Goal: Find specific page/section: Find specific page/section

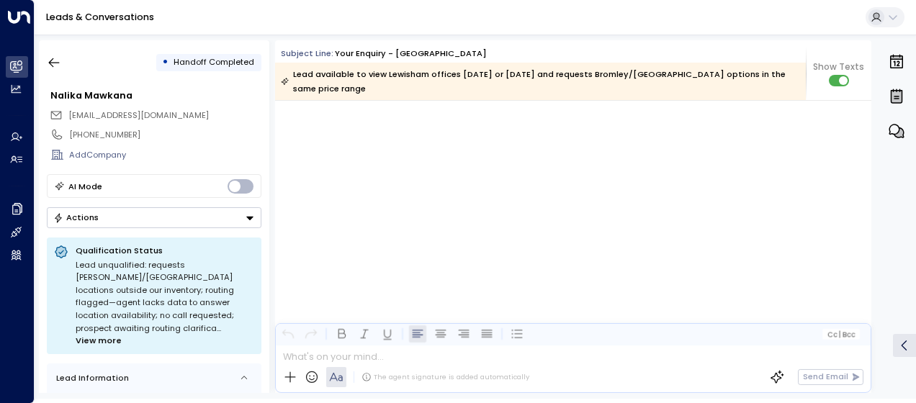
scroll to position [7924, 0]
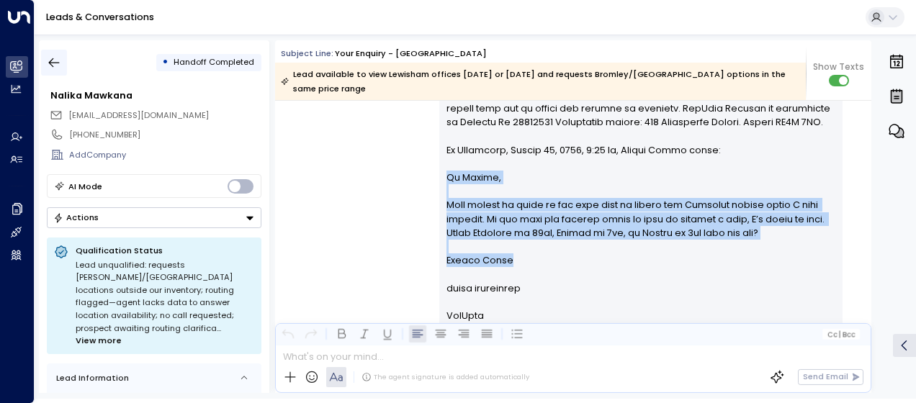
click at [55, 60] on icon "button" at bounding box center [54, 62] width 14 height 14
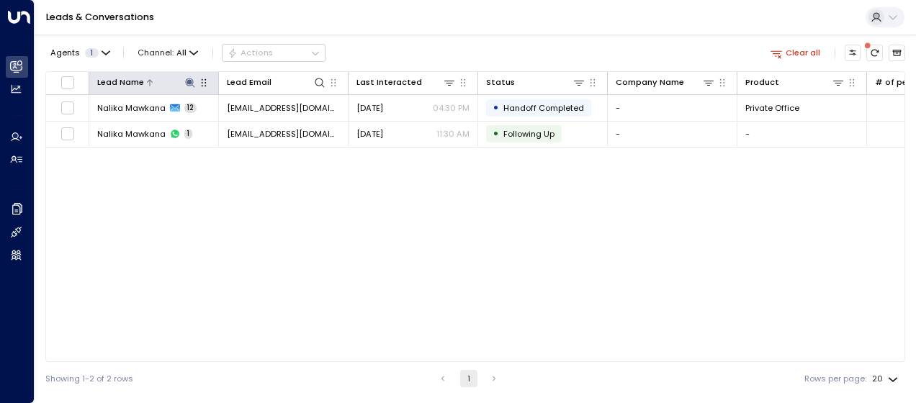
click at [195, 88] on icon at bounding box center [190, 83] width 12 height 12
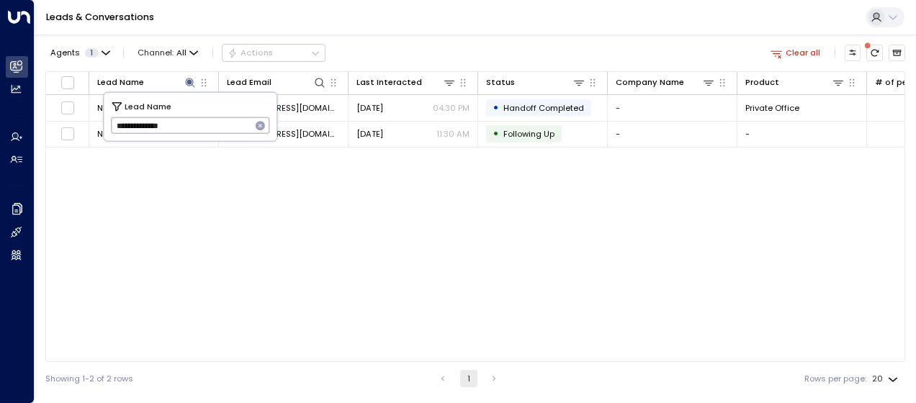
drag, startPoint x: 118, startPoint y: 130, endPoint x: 220, endPoint y: 135, distance: 102.4
click at [220, 135] on input "**********" at bounding box center [181, 126] width 140 height 24
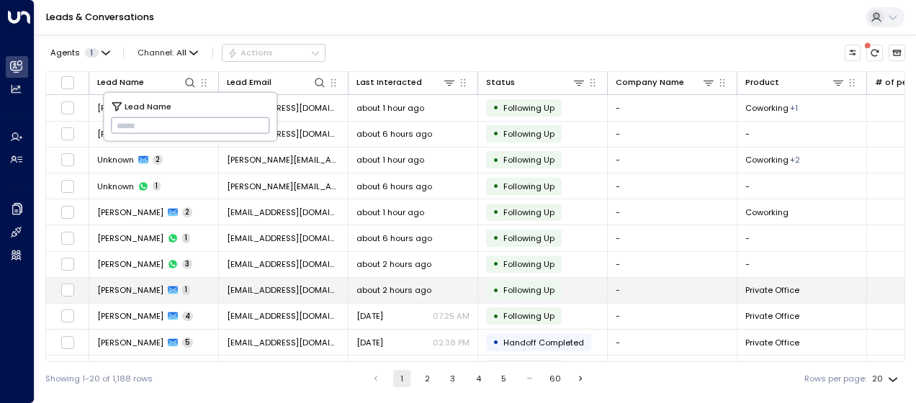
type input "**********"
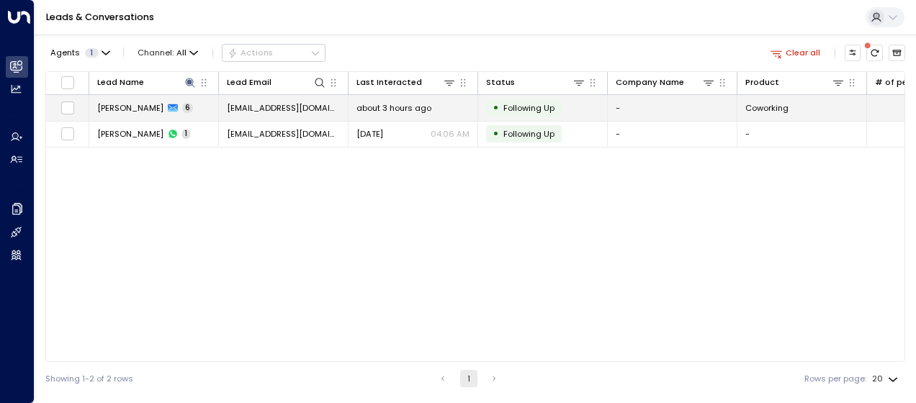
click at [390, 109] on span "about 3 hours ago" at bounding box center [393, 108] width 75 height 12
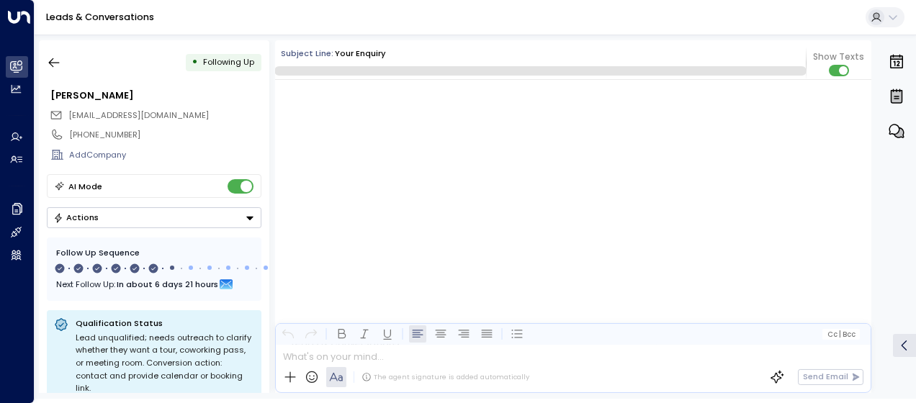
scroll to position [3074, 0]
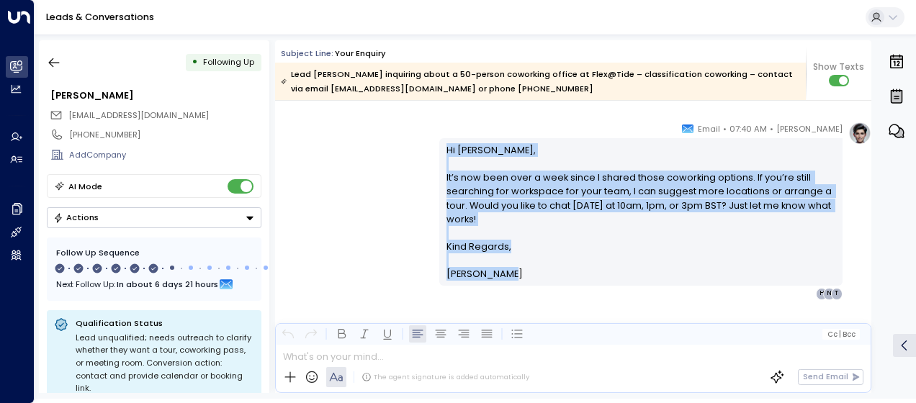
drag, startPoint x: 441, startPoint y: 144, endPoint x: 511, endPoint y: 277, distance: 150.4
click at [511, 277] on div "Hi [PERSON_NAME], It’s now been over a week since I shared those coworking opti…" at bounding box center [640, 212] width 403 height 148
drag, startPoint x: 511, startPoint y: 277, endPoint x: 480, endPoint y: 238, distance: 50.3
copy div "Hi [PERSON_NAME], It’s now been over a week since I shared those coworking opti…"
